Goal: Task Accomplishment & Management: Manage account settings

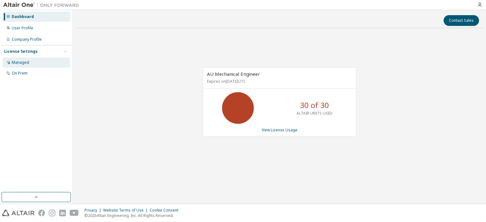
click at [20, 62] on div "Managed" at bounding box center [20, 62] width 17 height 5
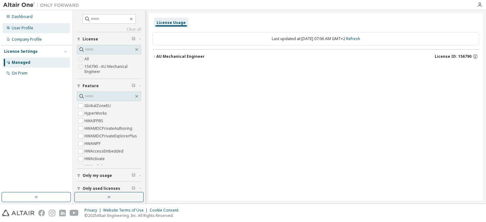
click at [22, 30] on div "User Profile" at bounding box center [23, 28] width 22 height 5
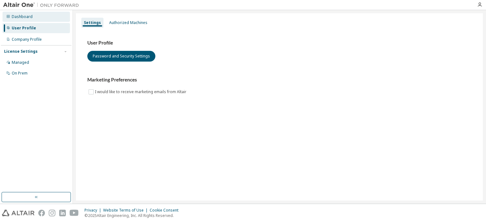
click at [23, 18] on div "Dashboard" at bounding box center [22, 16] width 21 height 5
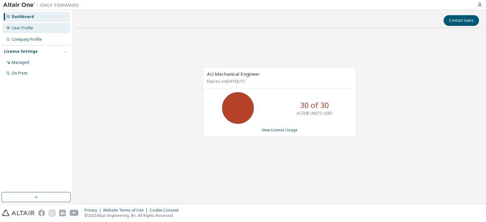
click at [25, 30] on div "User Profile" at bounding box center [23, 28] width 22 height 5
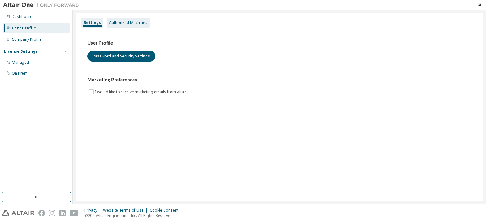
click at [132, 19] on div "Authorized Machines" at bounding box center [128, 23] width 43 height 10
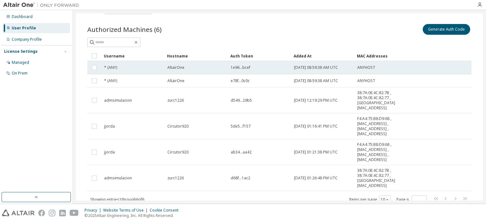
scroll to position [26, 0]
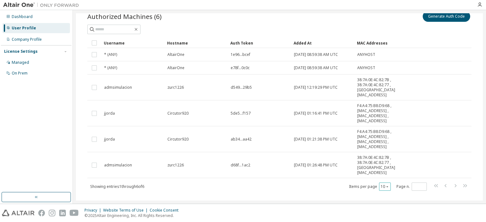
click at [385, 185] on icon "button" at bounding box center [387, 187] width 4 height 4
click at [383, 203] on div "30" at bounding box center [401, 200] width 51 height 8
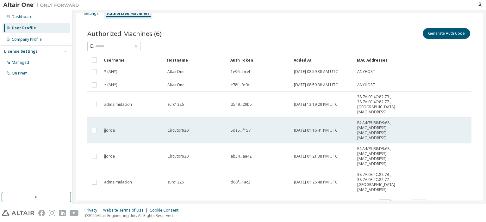
scroll to position [0, 0]
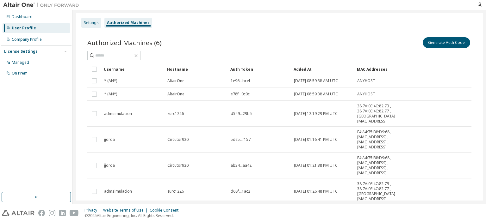
click at [84, 22] on div "Settings" at bounding box center [91, 22] width 15 height 5
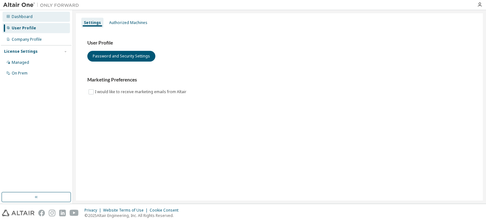
click at [26, 13] on div "Dashboard" at bounding box center [36, 17] width 67 height 10
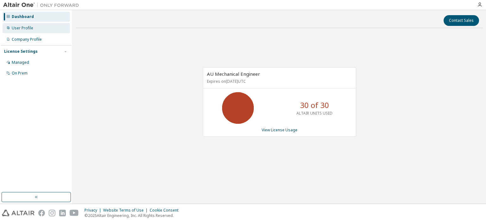
click at [20, 30] on div "User Profile" at bounding box center [23, 28] width 22 height 5
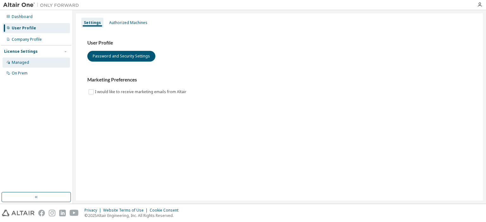
click at [14, 63] on div "Managed" at bounding box center [20, 62] width 17 height 5
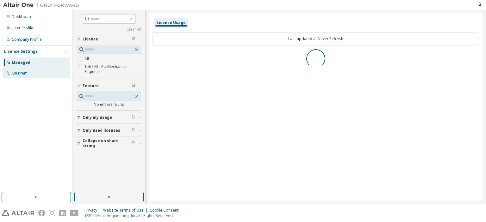
click at [18, 73] on div "On Prem" at bounding box center [20, 73] width 16 height 5
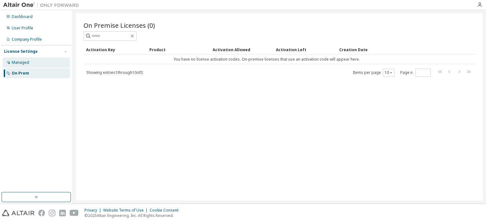
click at [34, 67] on div "Managed" at bounding box center [36, 63] width 67 height 10
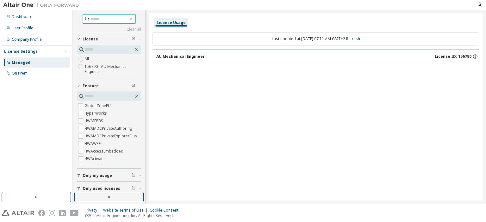
click at [94, 21] on input "text" at bounding box center [109, 19] width 38 height 6
type input "******"
click at [108, 175] on span "Only my usage" at bounding box center [97, 175] width 29 height 5
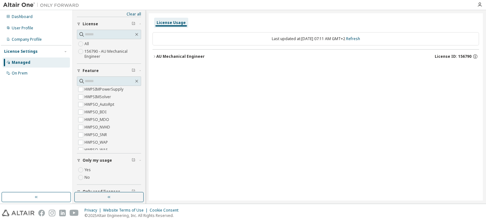
scroll to position [0, 0]
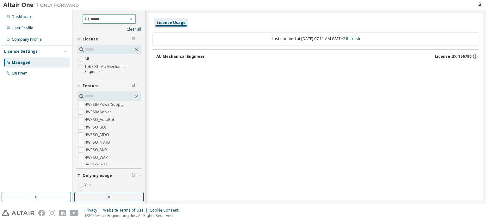
click at [133, 20] on icon "button" at bounding box center [131, 19] width 3 height 3
click at [168, 55] on div "AU Mechanical Engineer" at bounding box center [180, 56] width 48 height 5
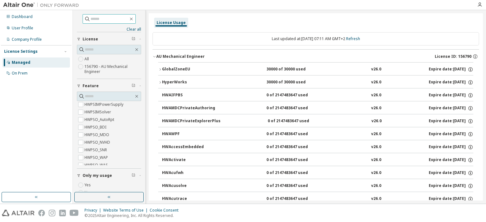
click at [159, 82] on icon "button" at bounding box center [160, 83] width 4 height 4
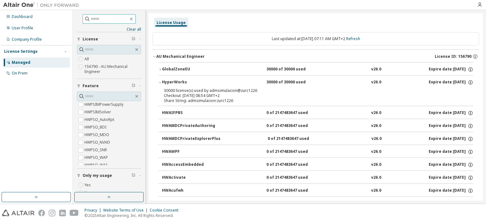
click at [161, 69] on icon "button" at bounding box center [160, 70] width 4 height 4
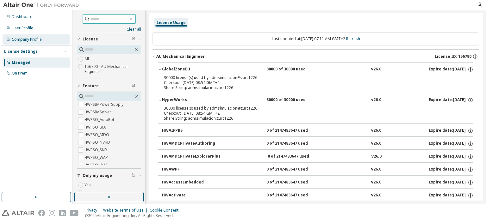
click at [14, 37] on div "Company Profile" at bounding box center [27, 39] width 30 height 5
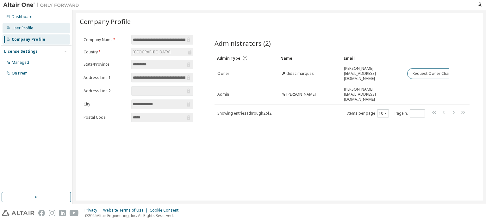
click at [23, 27] on div "User Profile" at bounding box center [23, 28] width 22 height 5
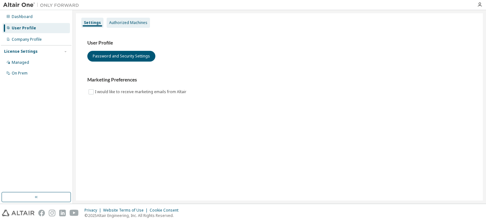
click at [124, 24] on div "Authorized Machines" at bounding box center [128, 22] width 38 height 5
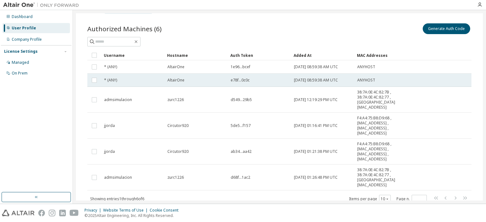
scroll to position [26, 0]
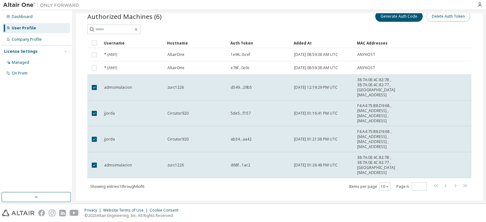
click at [449, 19] on button "Delete Auth Token" at bounding box center [448, 16] width 44 height 11
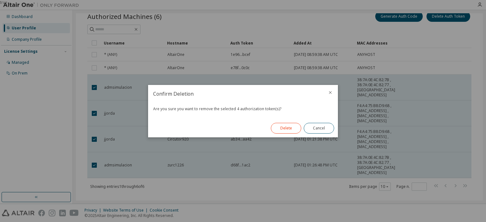
click at [286, 127] on button "Delete" at bounding box center [286, 128] width 30 height 11
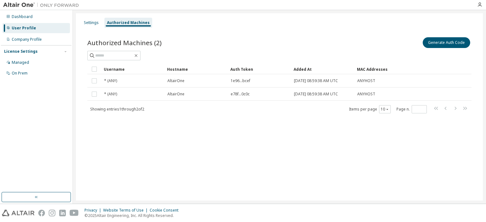
scroll to position [0, 0]
click at [442, 43] on button "Generate Auth Code" at bounding box center [446, 42] width 47 height 11
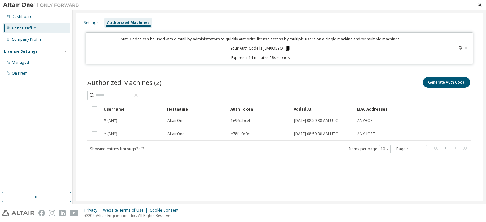
click at [287, 47] on icon at bounding box center [287, 48] width 3 height 4
click at [89, 22] on div "Settings" at bounding box center [91, 22] width 15 height 5
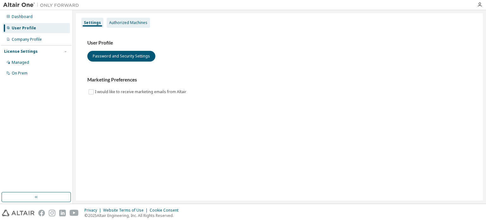
click at [113, 22] on div "Authorized Machines" at bounding box center [128, 22] width 38 height 5
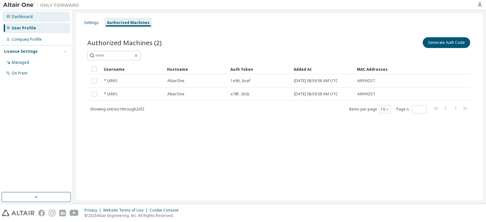
click at [15, 15] on div "Dashboard" at bounding box center [22, 16] width 21 height 5
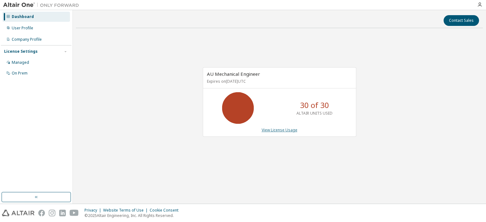
click at [282, 131] on link "View License Usage" at bounding box center [280, 129] width 36 height 5
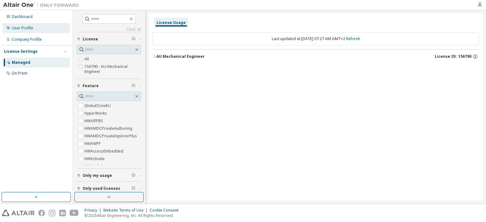
click at [26, 28] on div "User Profile" at bounding box center [23, 28] width 22 height 5
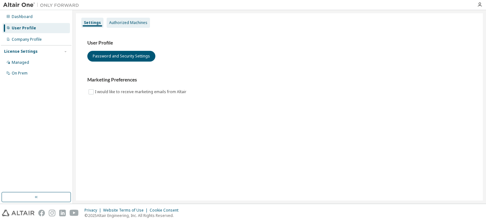
click at [129, 20] on div "Authorized Machines" at bounding box center [128, 22] width 38 height 5
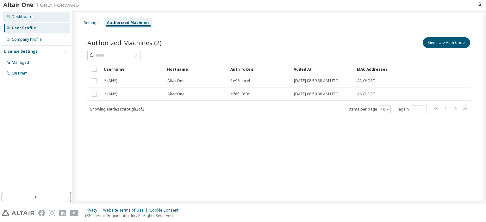
click at [21, 17] on div "Dashboard" at bounding box center [22, 16] width 21 height 5
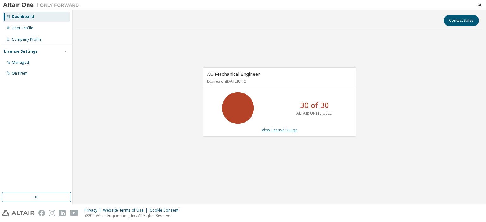
click at [279, 132] on link "View License Usage" at bounding box center [280, 129] width 36 height 5
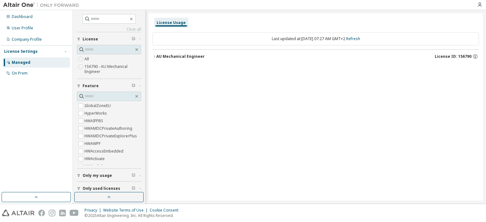
click at [78, 174] on icon "button" at bounding box center [79, 176] width 4 height 4
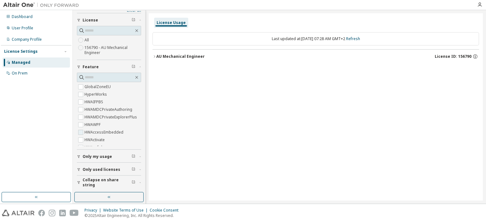
scroll to position [18, 0]
click at [156, 54] on div "AU Mechanical Engineer" at bounding box center [180, 56] width 48 height 5
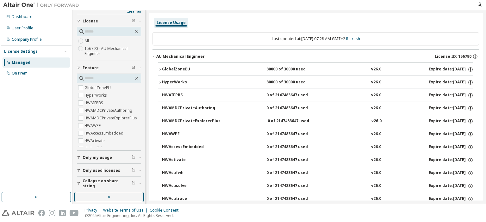
click at [161, 85] on button "HyperWorks 30000 of 30000 used v26.0 Expire date: 2026-02-16" at bounding box center [315, 83] width 315 height 14
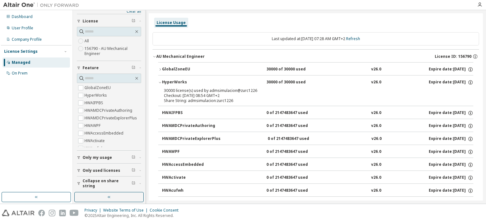
click at [162, 69] on div "GlobalZoneEU" at bounding box center [190, 70] width 57 height 6
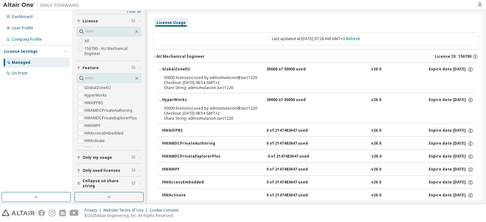
click at [207, 68] on div "GlobalZoneEU" at bounding box center [190, 70] width 57 height 6
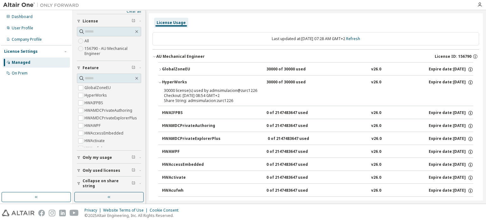
click at [204, 84] on div "HyperWorks" at bounding box center [190, 83] width 57 height 6
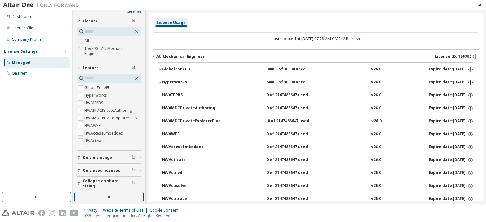
click at [467, 82] on icon "button" at bounding box center [470, 83] width 6 height 6
click at [467, 68] on icon "button" at bounding box center [470, 70] width 6 height 6
click at [472, 55] on icon "button" at bounding box center [475, 57] width 6 height 6
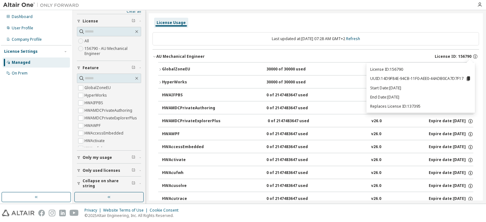
drag, startPoint x: 16, startPoint y: 60, endPoint x: 20, endPoint y: 63, distance: 5.0
click at [16, 61] on div "Managed" at bounding box center [21, 62] width 19 height 5
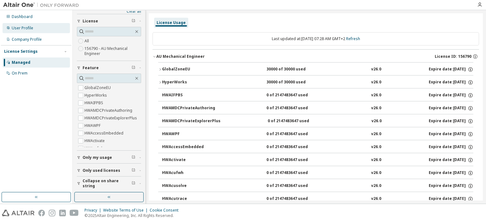
click at [18, 25] on div "User Profile" at bounding box center [36, 28] width 67 height 10
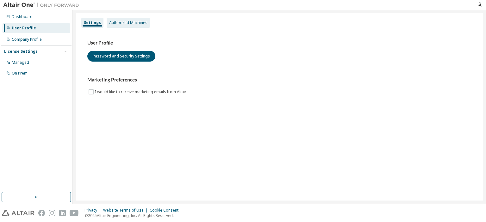
click at [133, 24] on div "Authorized Machines" at bounding box center [128, 22] width 38 height 5
click at [132, 22] on div "Authorized Machines" at bounding box center [128, 22] width 38 height 5
